Goal: Check status: Verify the current state of an ongoing process or item

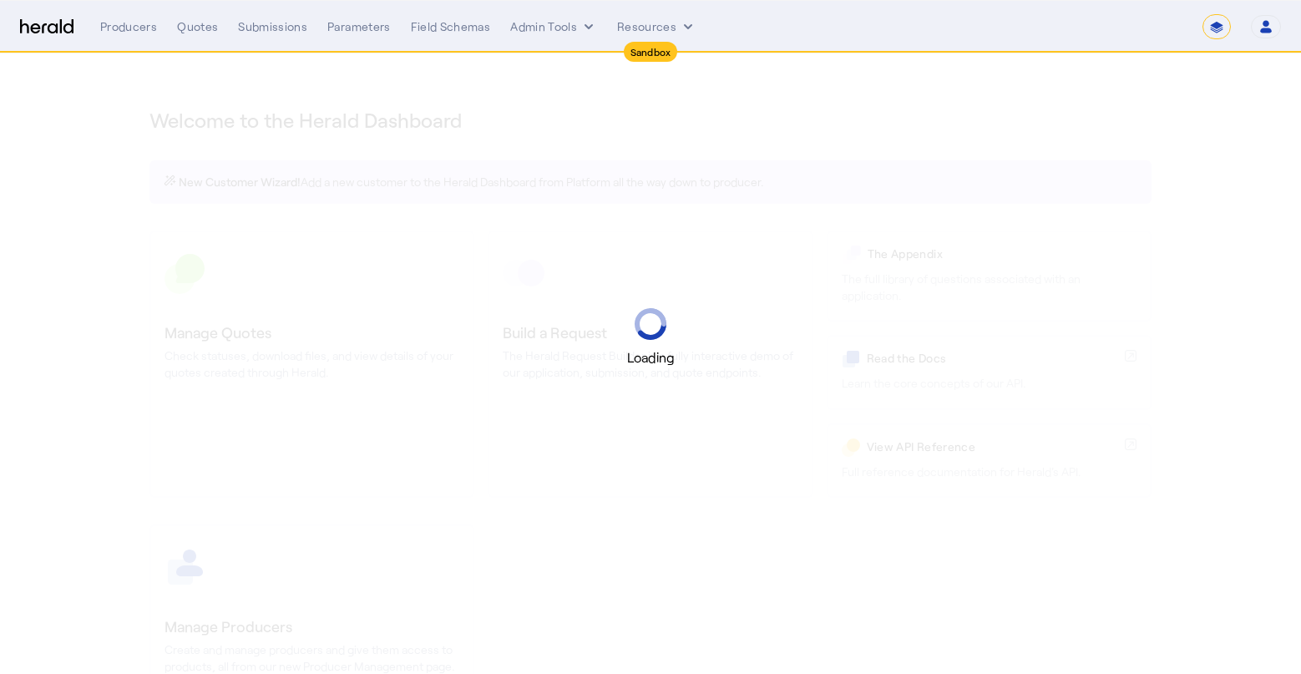
select select "*******"
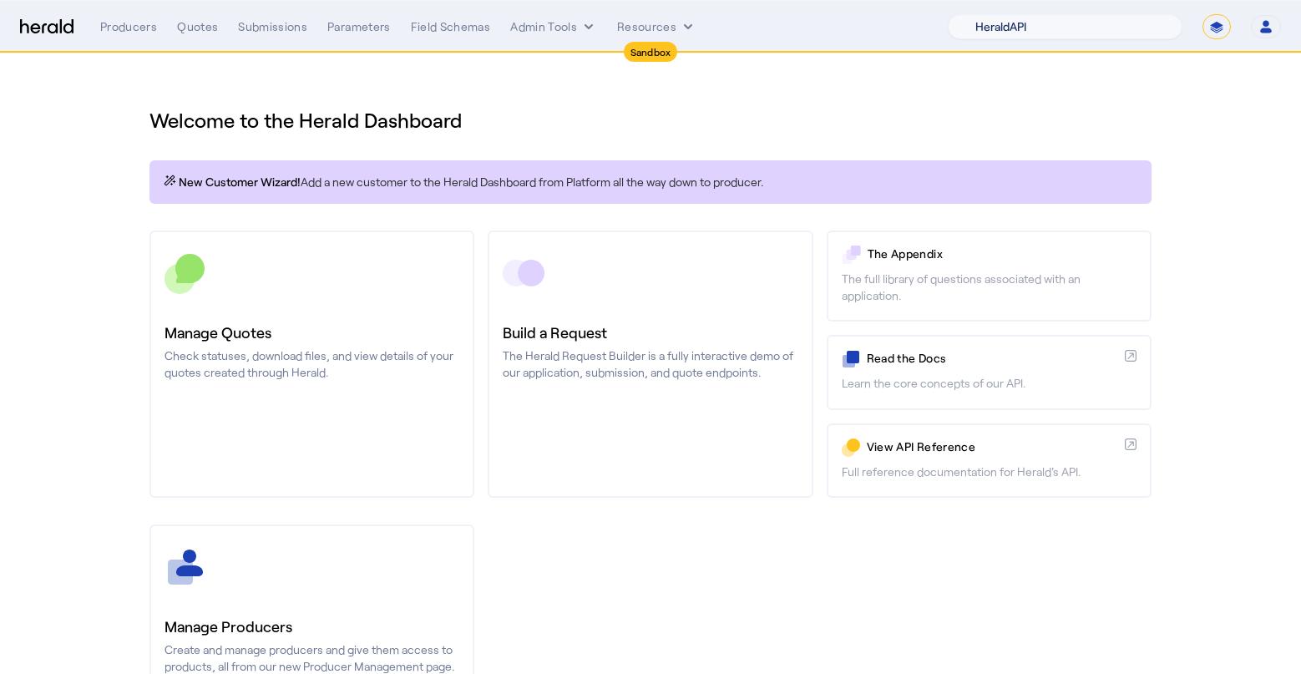
click at [1107, 32] on select "1Fort Acrisure Acturis Affinity Advisors Affinity Risk Agentero AmWins Anzen Ao…" at bounding box center [1065, 26] width 235 height 25
select select "pfm_129z_babbix"
click at [994, 14] on select "1Fort Acrisure Acturis Affinity Advisors Affinity Risk Agentero AmWins Anzen Ao…" at bounding box center [1065, 26] width 235 height 25
click at [270, 20] on div "Submissions" at bounding box center [272, 26] width 69 height 17
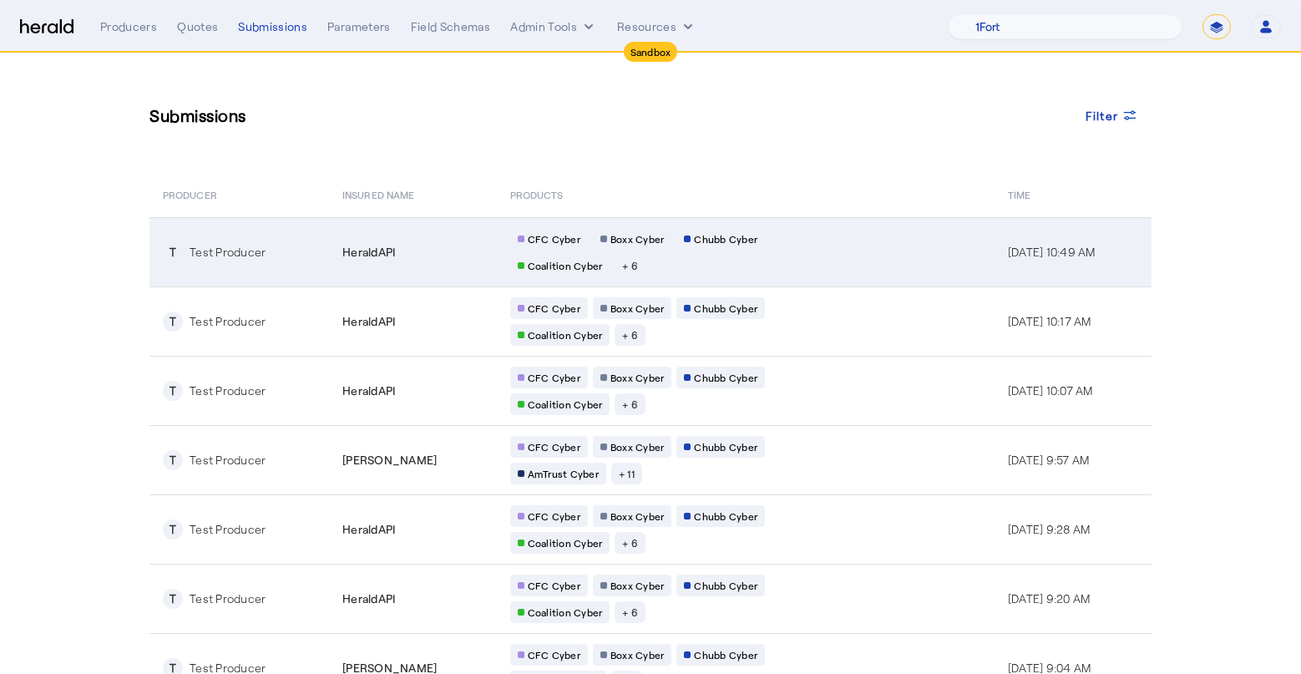
click at [342, 249] on span "HeraldAPI" at bounding box center [368, 252] width 53 height 17
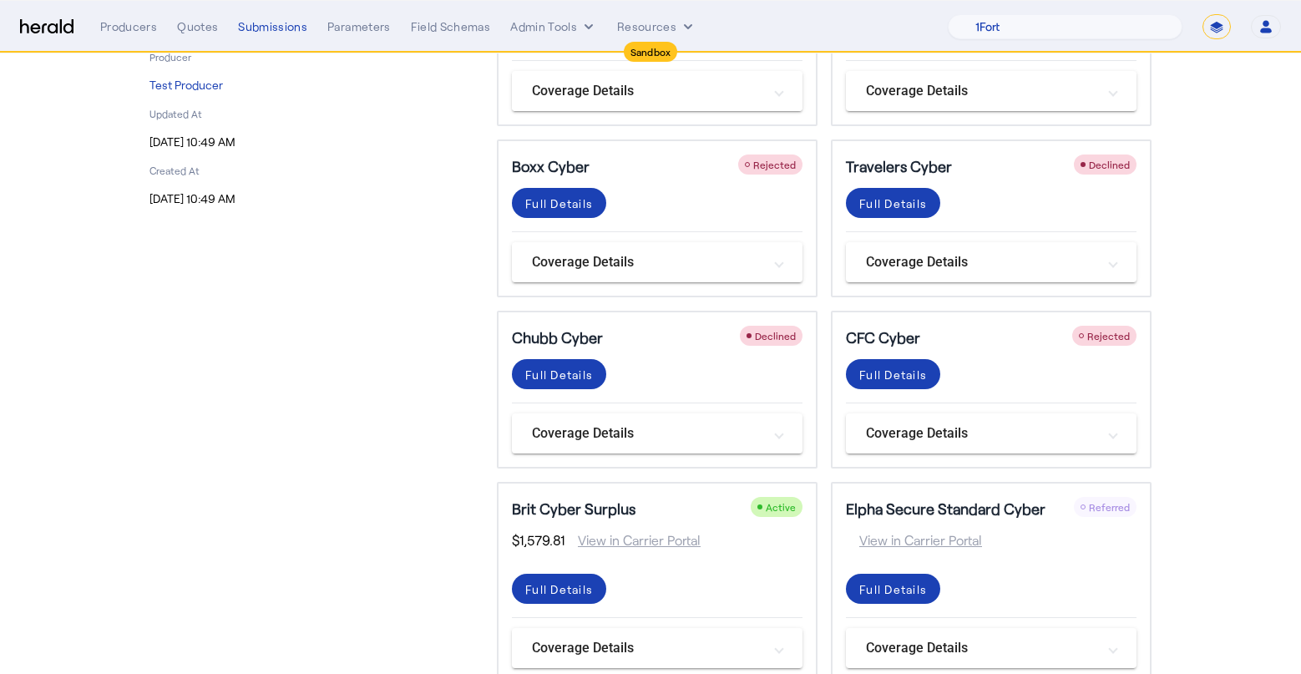
scroll to position [276, 0]
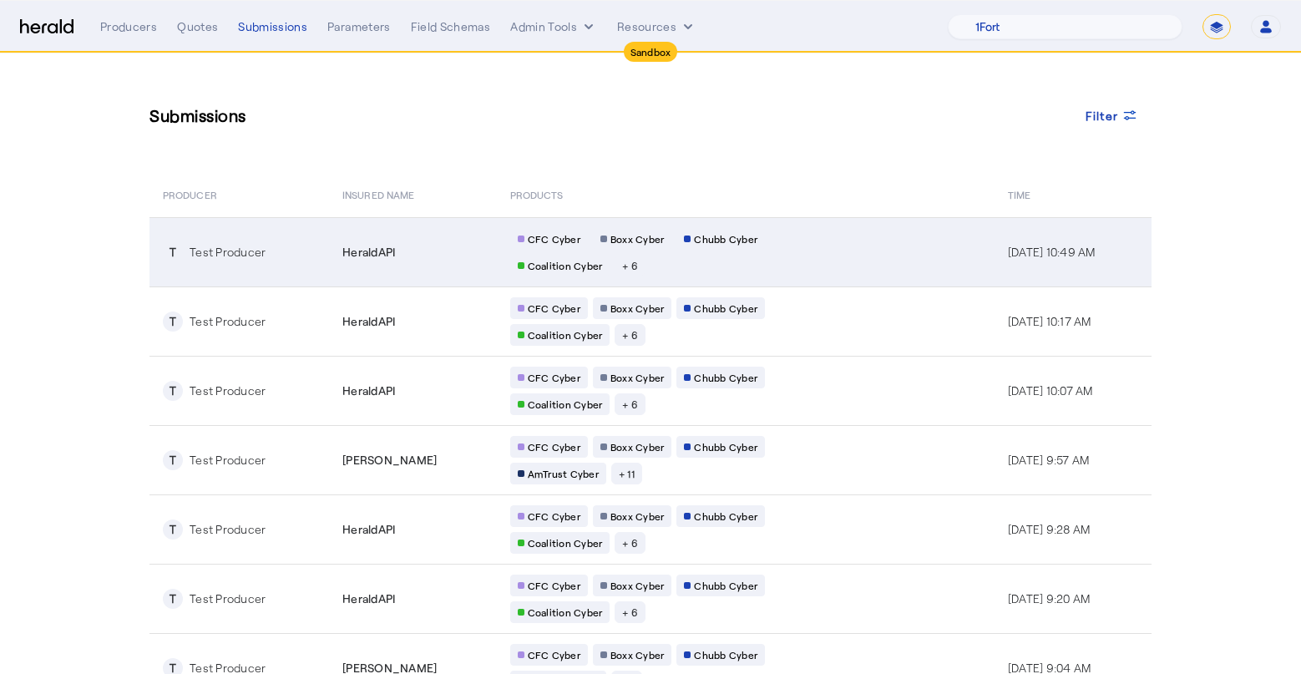
click at [621, 244] on span "Boxx Cyber" at bounding box center [637, 238] width 54 height 13
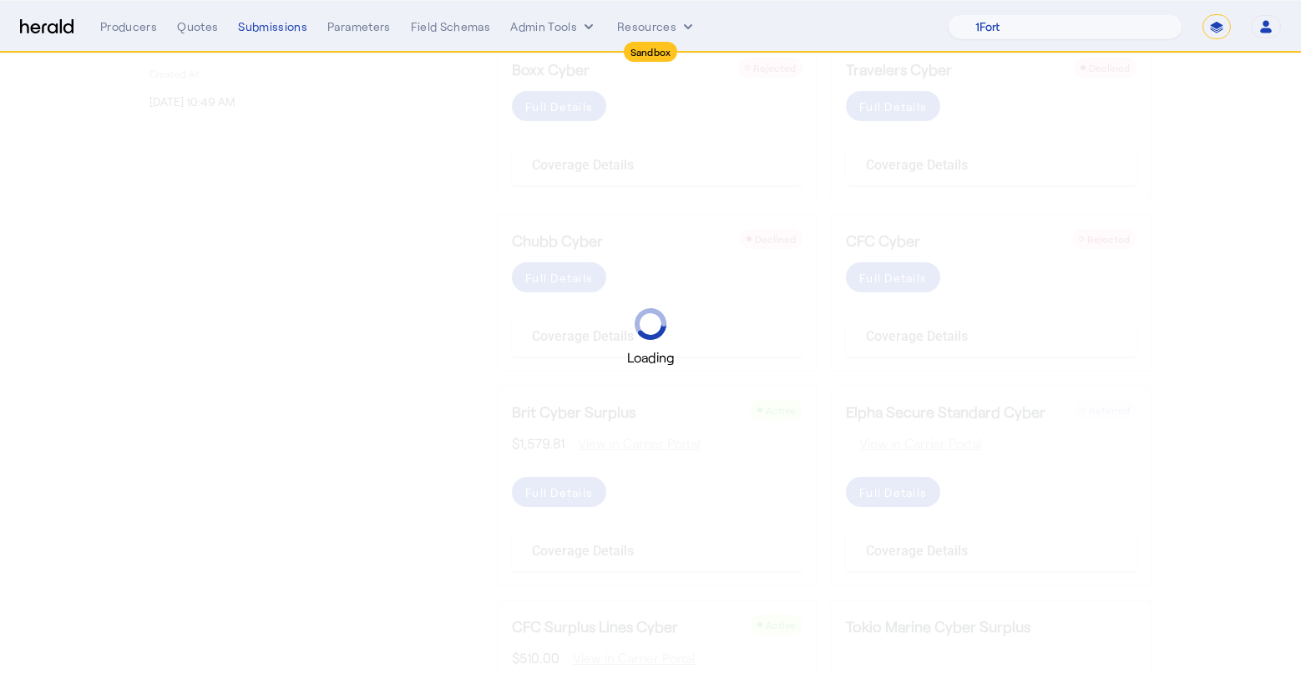
scroll to position [499, 0]
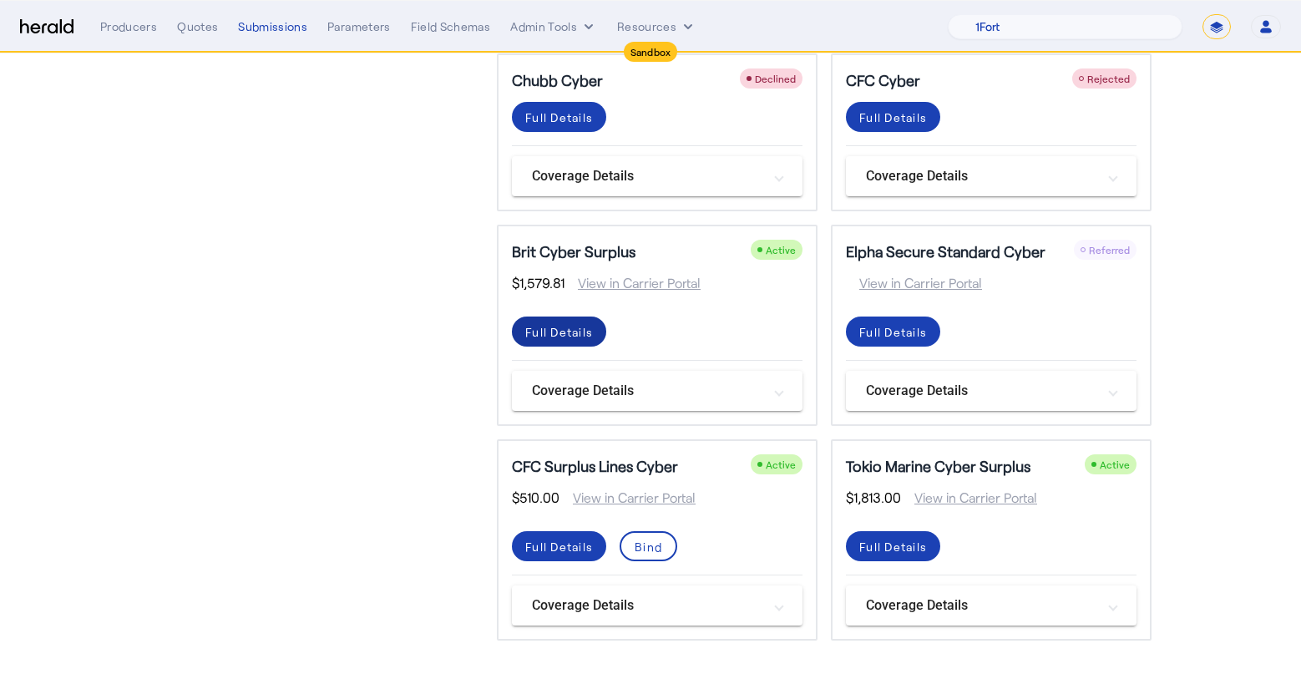
click at [594, 333] on span at bounding box center [559, 331] width 94 height 40
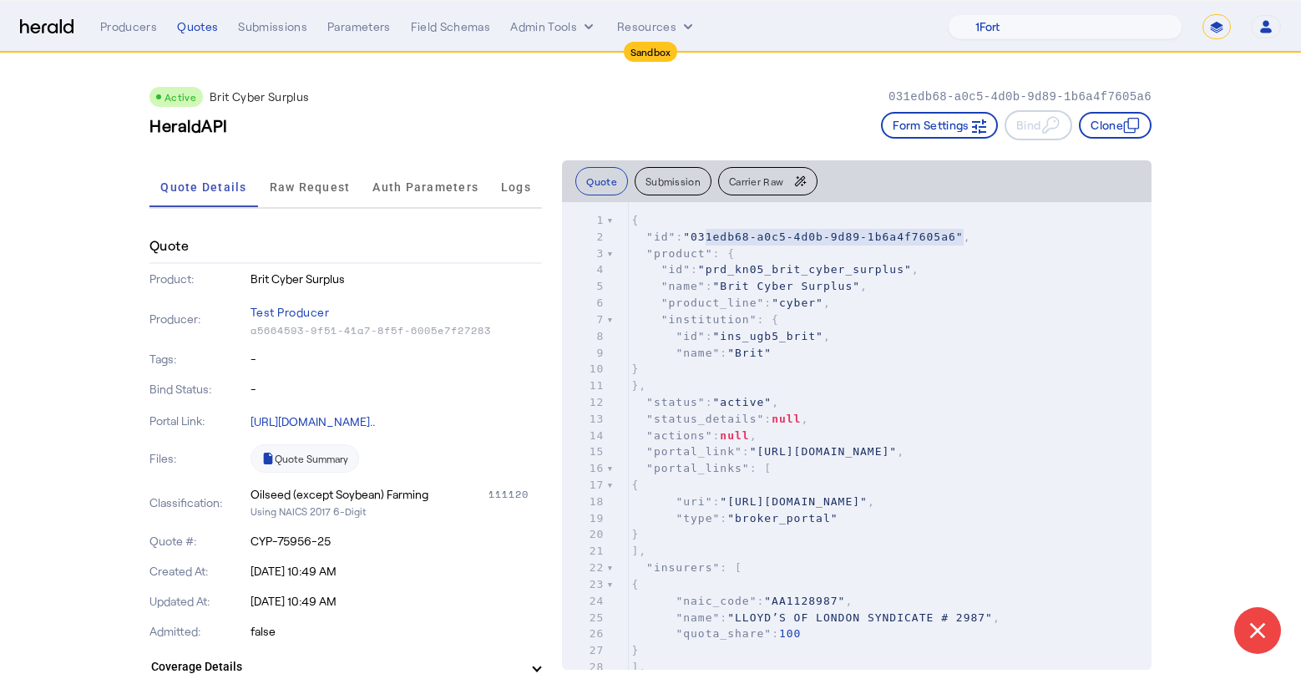
type textarea "**********"
drag, startPoint x: 953, startPoint y: 235, endPoint x: 685, endPoint y: 238, distance: 268.0
click at [685, 238] on span ""031edb68-a0c5-4d0b-9d89-1b6a4f7605a6"" at bounding box center [823, 236] width 280 height 13
click at [585, 181] on button "Quote" at bounding box center [601, 181] width 53 height 28
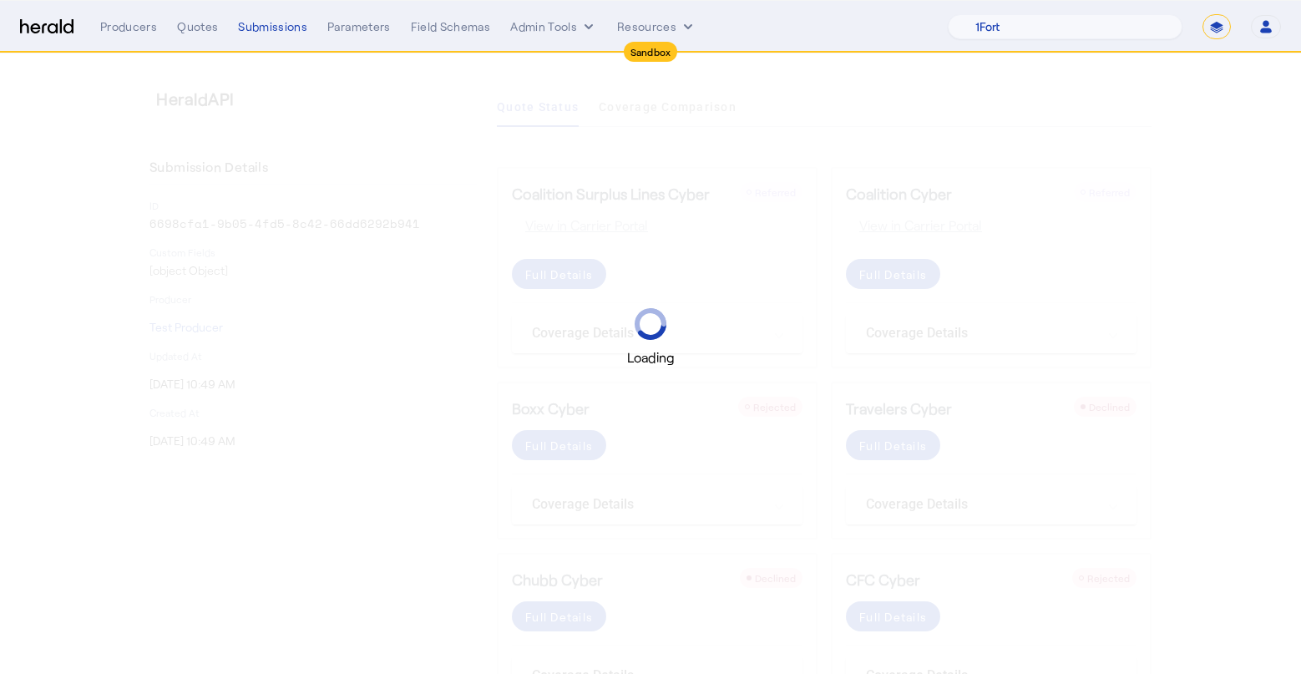
scroll to position [499, 0]
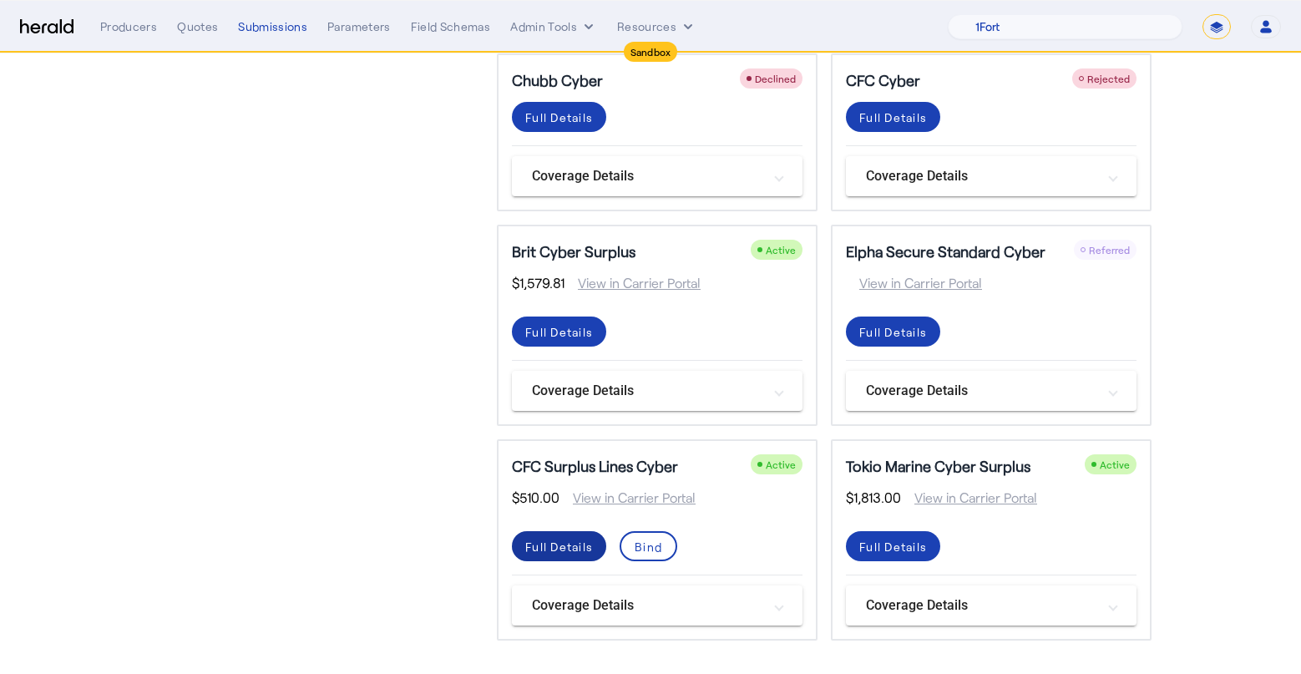
click at [564, 543] on div "Full Details" at bounding box center [559, 547] width 68 height 18
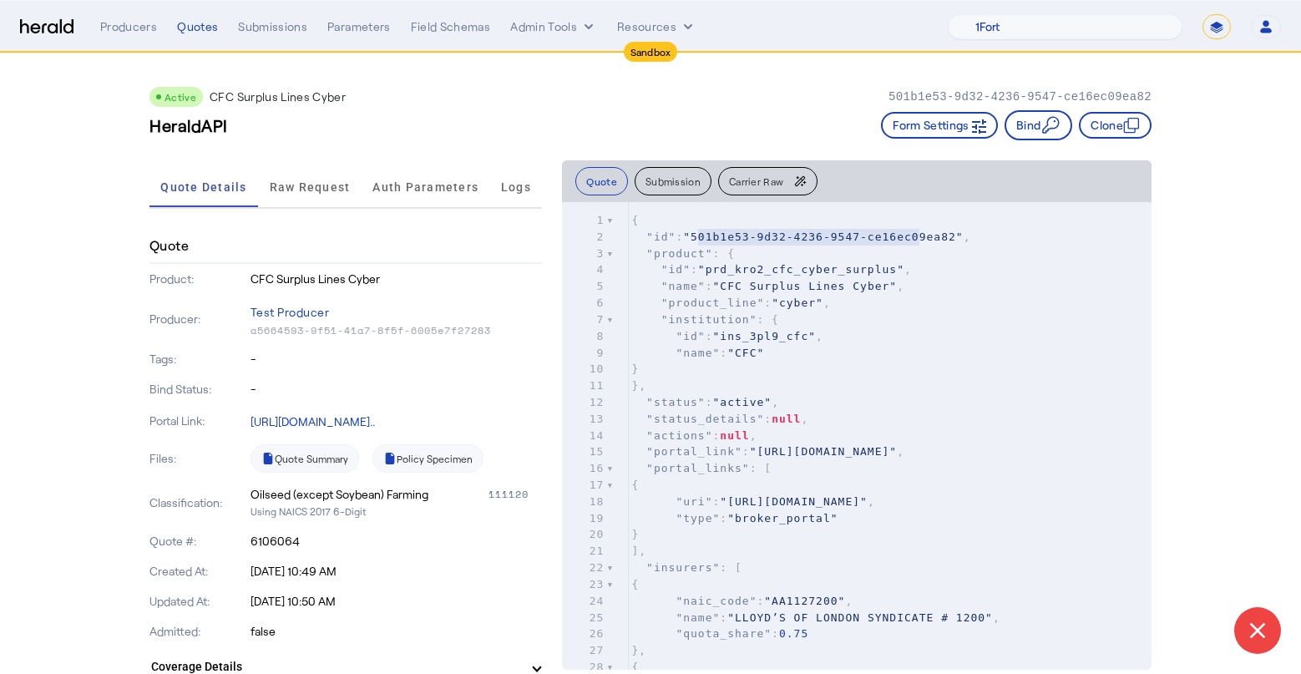
type textarea "**********"
drag, startPoint x: 685, startPoint y: 236, endPoint x: 928, endPoint y: 228, distance: 243.1
click at [929, 229] on pre ""id" : "501b1e53-9d32-4236-9547-ce16ec09ea82" ," at bounding box center [889, 237] width 523 height 17
type textarea "**********"
drag, startPoint x: 956, startPoint y: 235, endPoint x: 679, endPoint y: 235, distance: 277.2
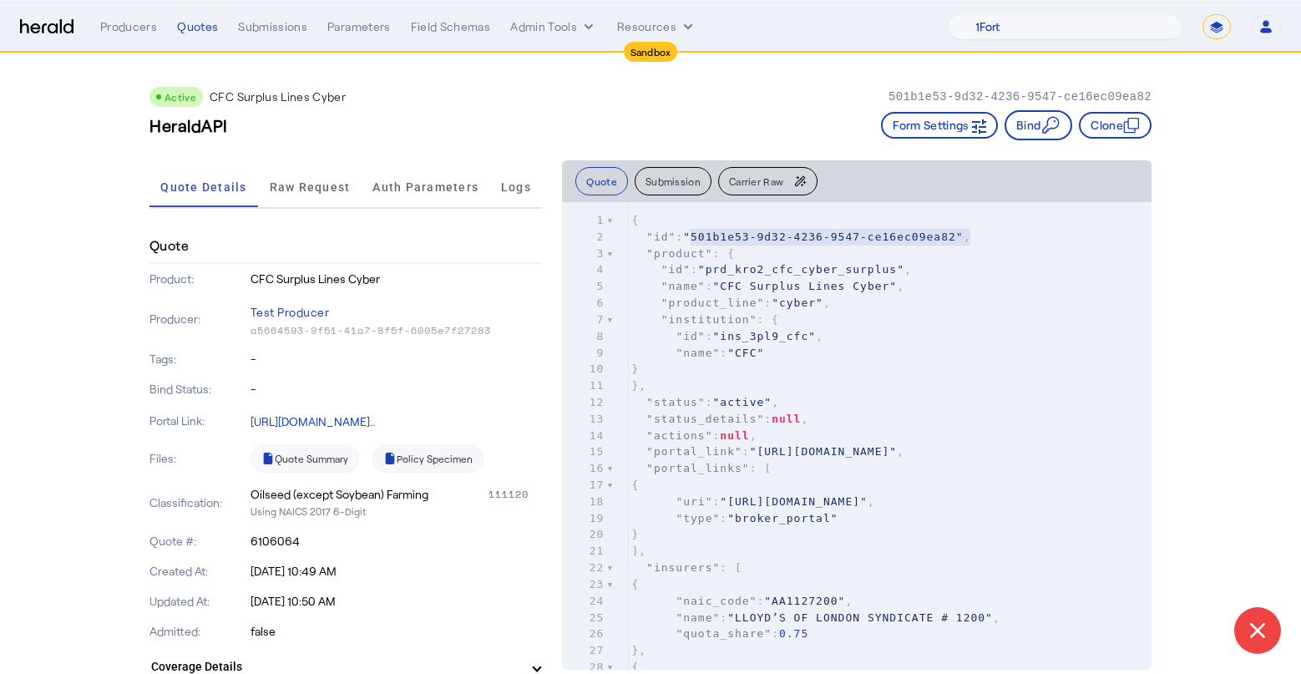
click at [683, 235] on span ""501b1e53-9d32-4236-9547-ce16ec09ea82"" at bounding box center [823, 236] width 280 height 13
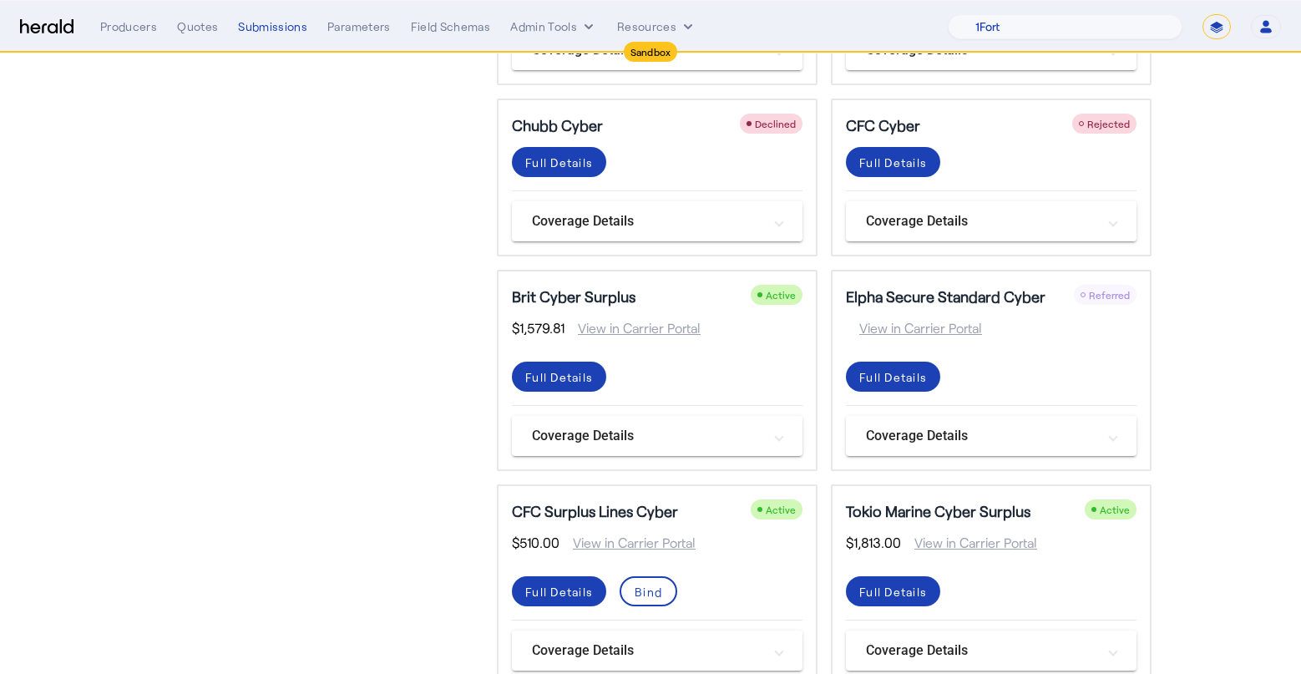
scroll to position [499, 0]
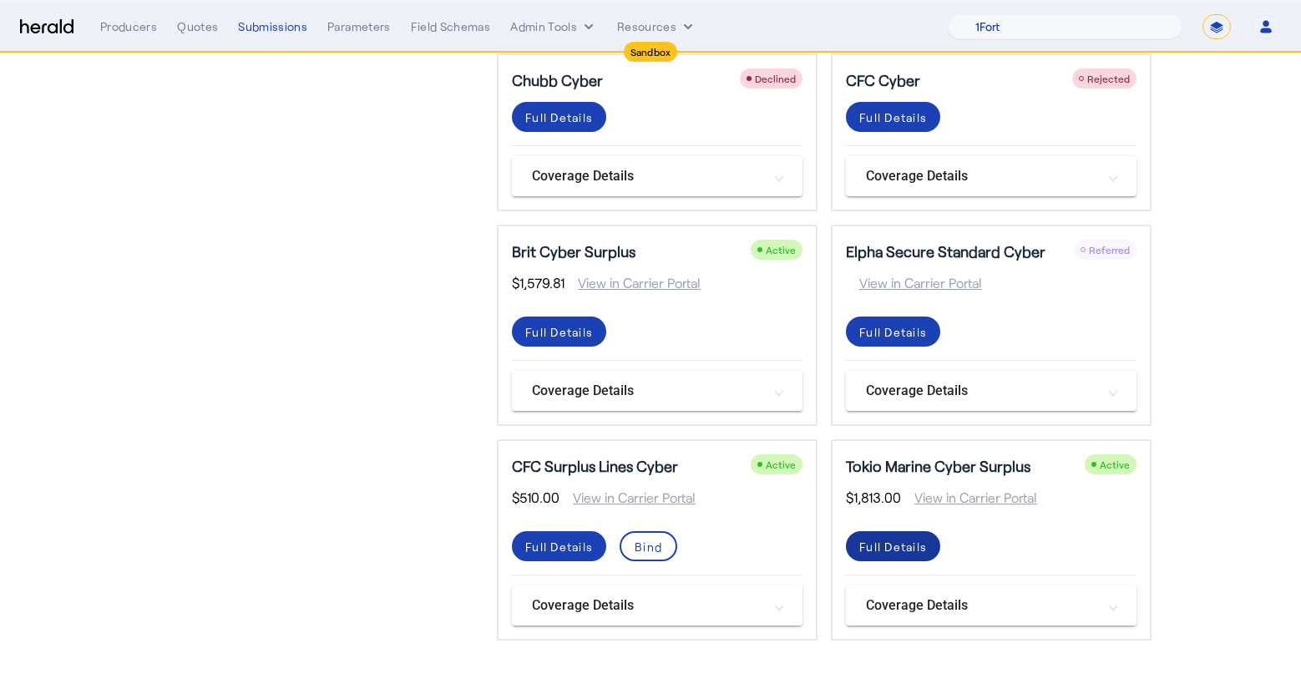
click at [897, 546] on div "Full Details" at bounding box center [893, 547] width 68 height 18
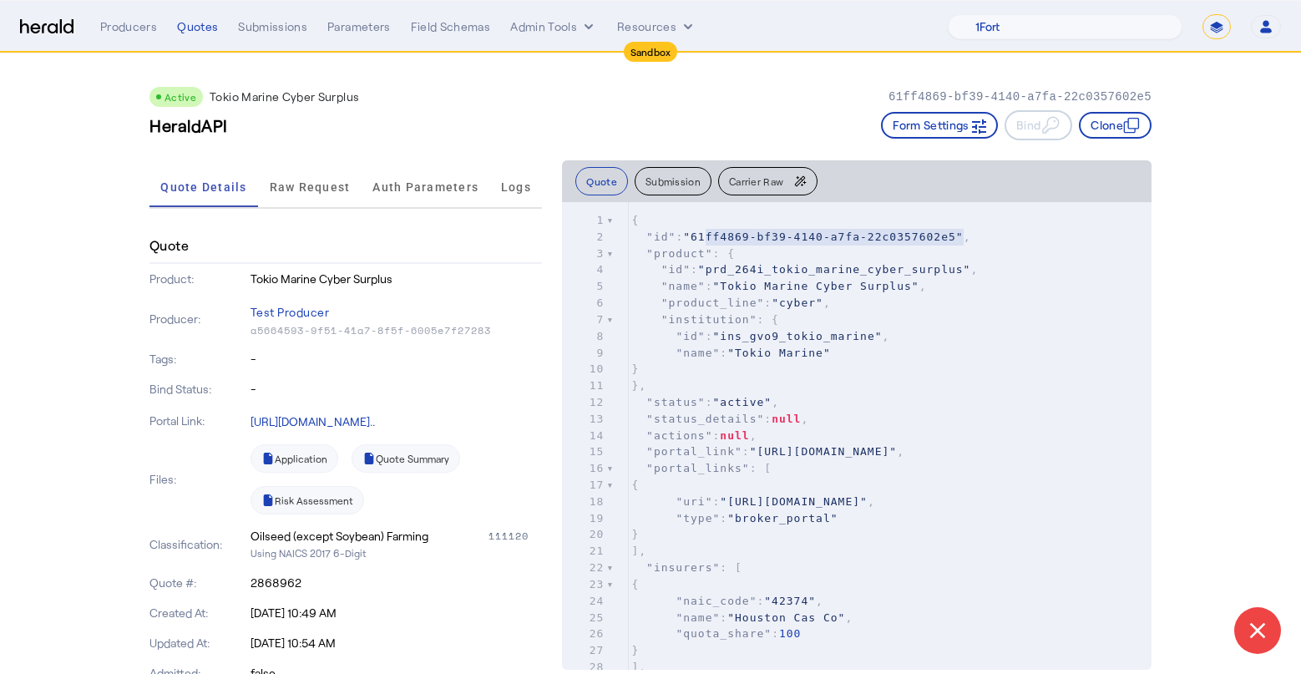
type textarea "**********"
drag, startPoint x: 949, startPoint y: 240, endPoint x: 688, endPoint y: 240, distance: 261.3
click at [688, 240] on span ""61ff4869-bf39-4140-a7fa-22c0357602e5"" at bounding box center [823, 236] width 280 height 13
click at [285, 38] on div "Producers Quotes Submissions Parameters Field Schemas Admin Tools Resources 1Fo…" at bounding box center [690, 26] width 1181 height 25
click at [281, 29] on div "Submissions" at bounding box center [272, 26] width 69 height 17
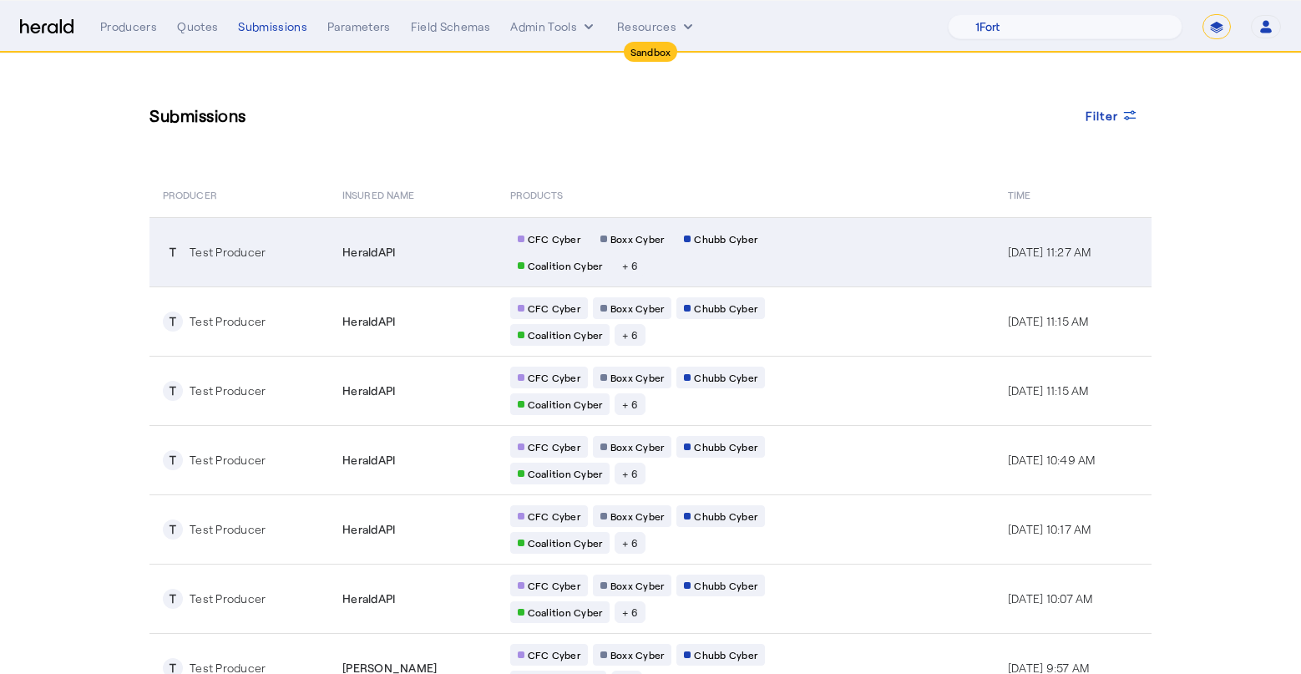
click at [389, 236] on td "HeraldAPI" at bounding box center [413, 251] width 168 height 69
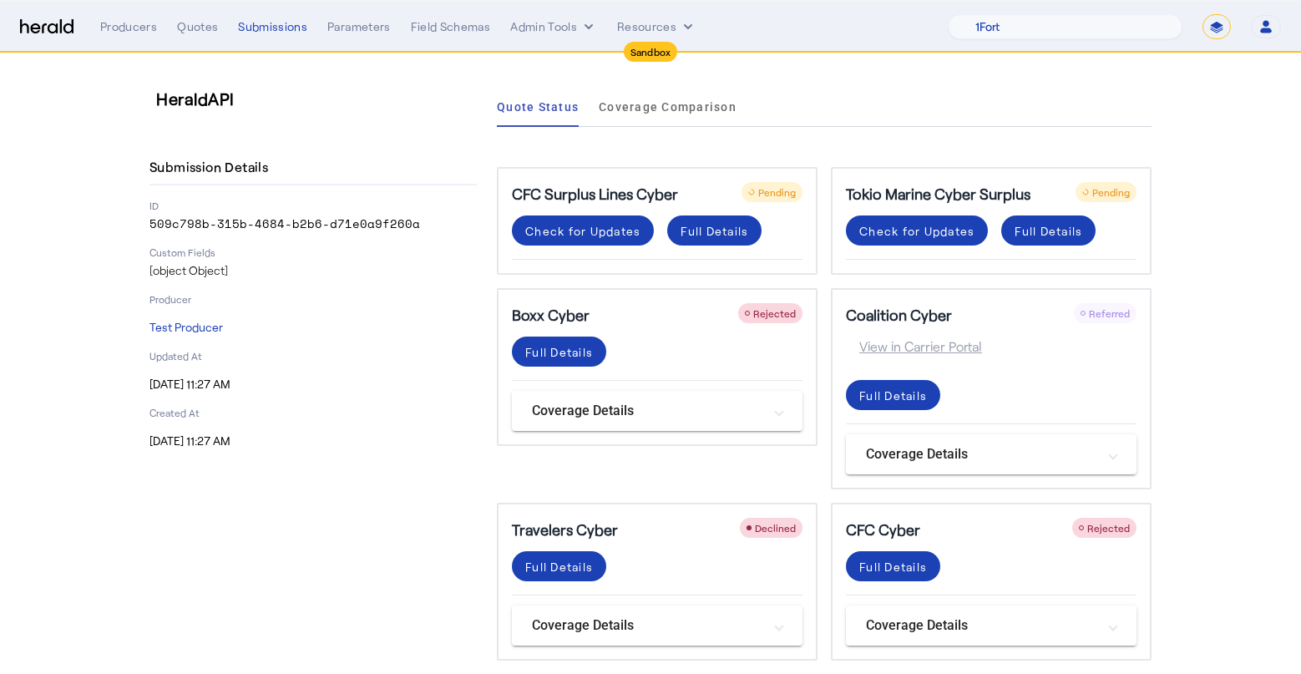
scroll to position [449, 0]
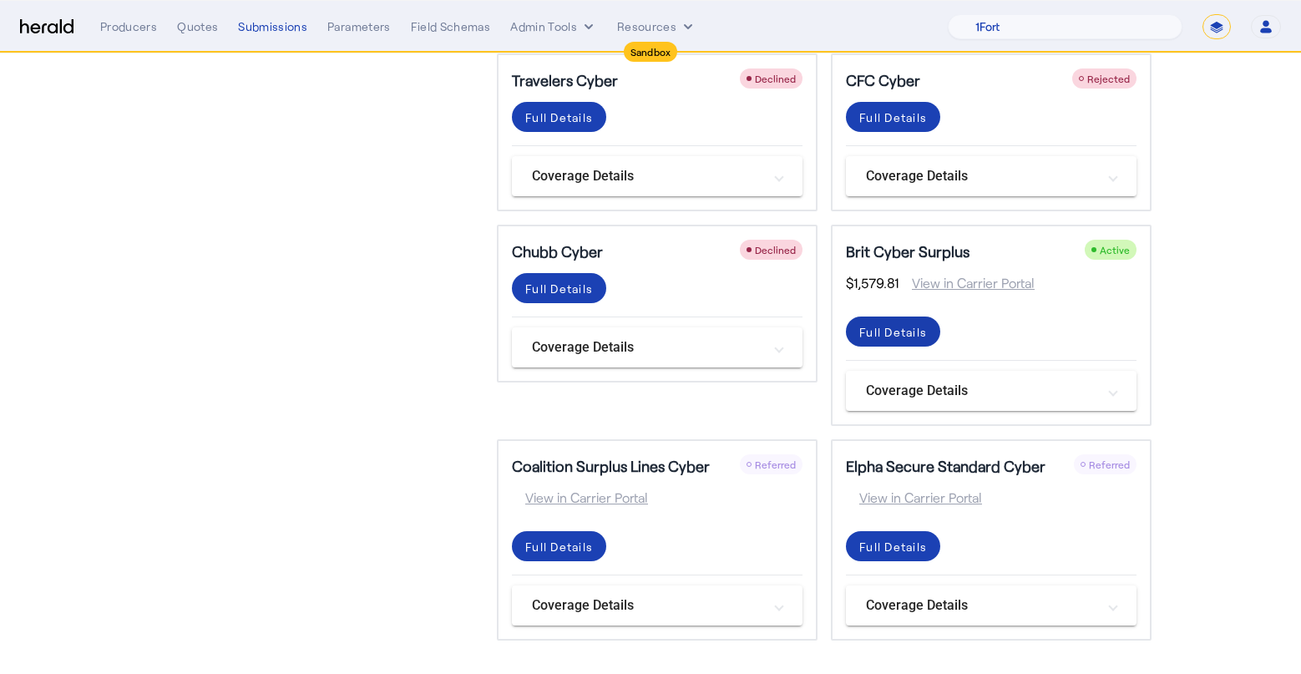
click at [894, 329] on div "Full Details" at bounding box center [893, 332] width 68 height 18
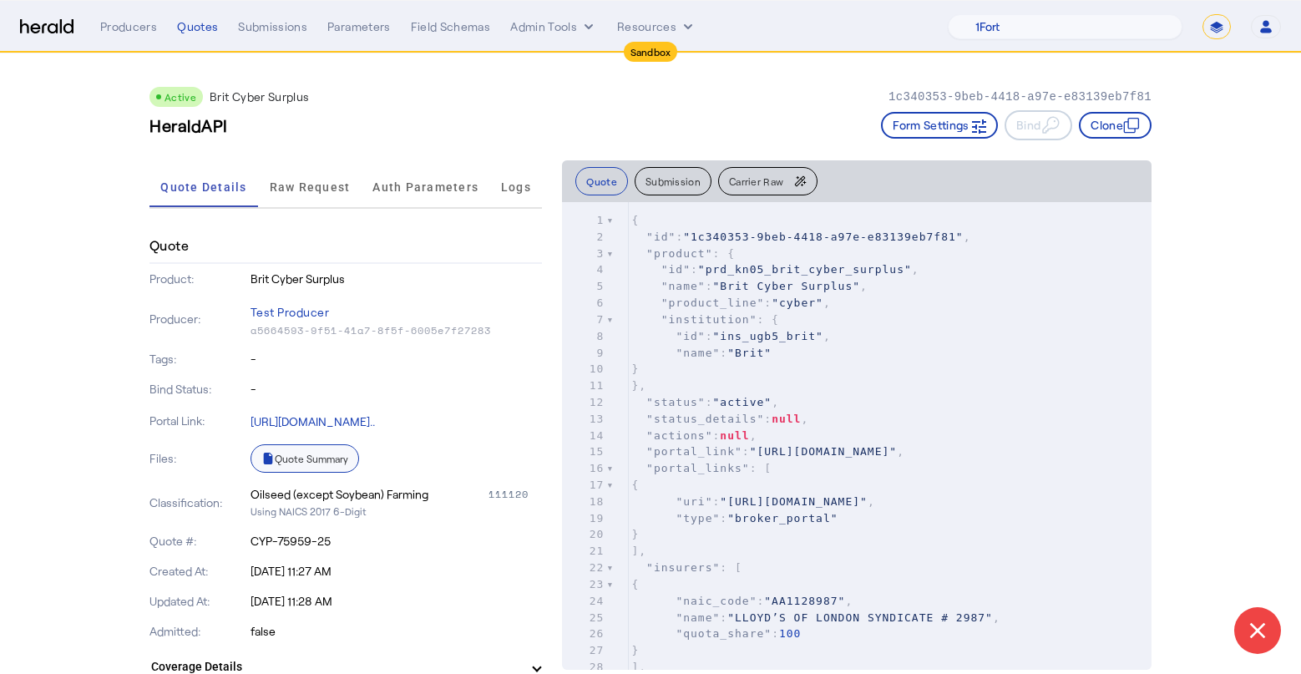
click at [330, 453] on link "Quote Summary" at bounding box center [304, 458] width 109 height 28
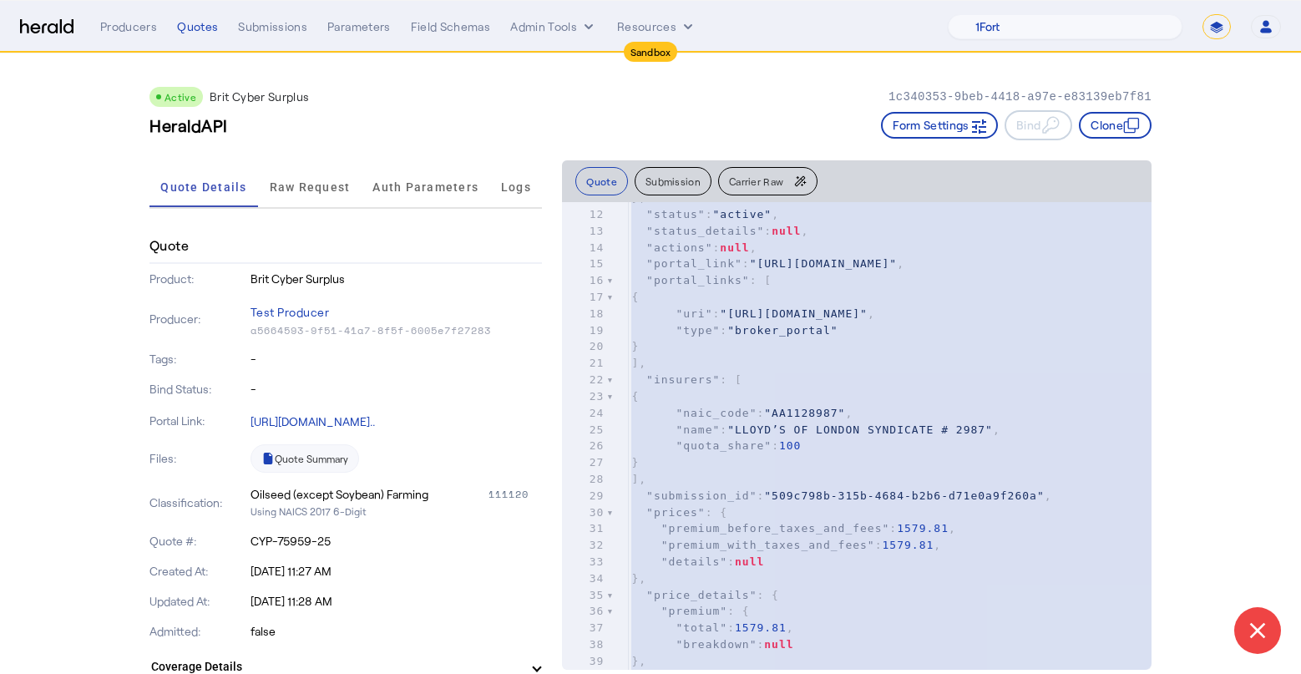
scroll to position [205, 0]
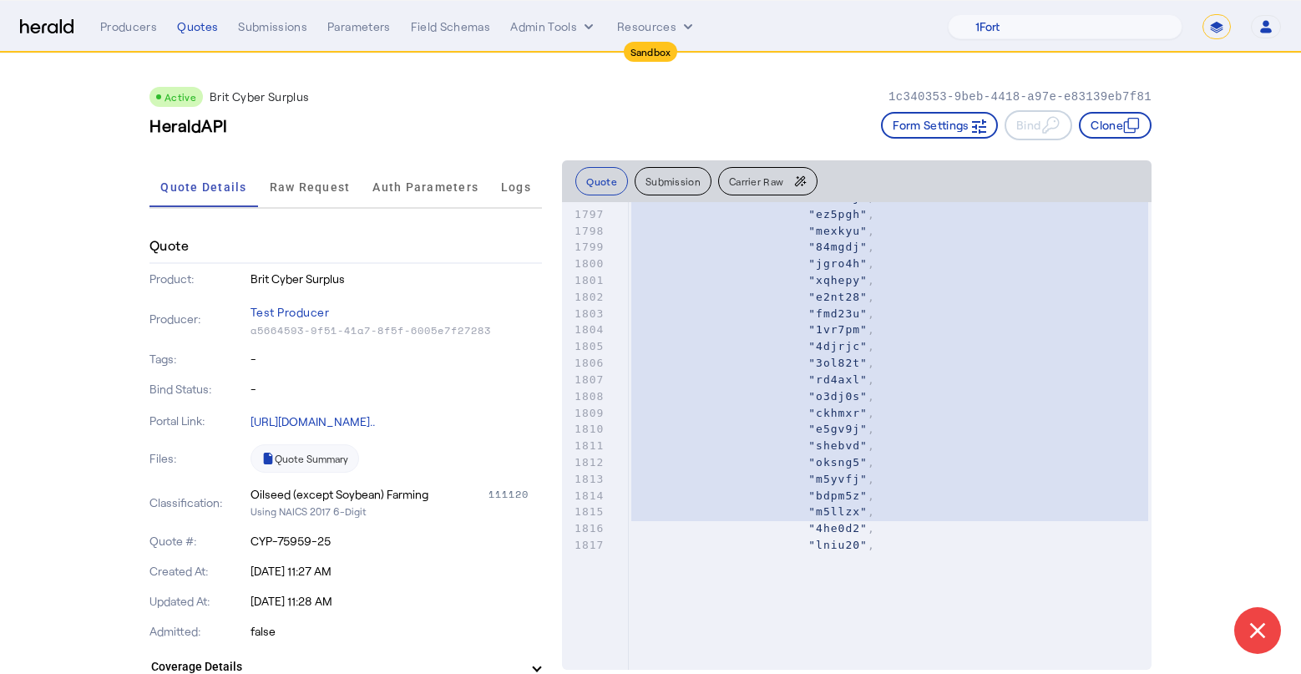
drag, startPoint x: 617, startPoint y: 221, endPoint x: 567, endPoint y: 795, distance: 575.8
type textarea "**********"
